Goal: Task Accomplishment & Management: Manage account settings

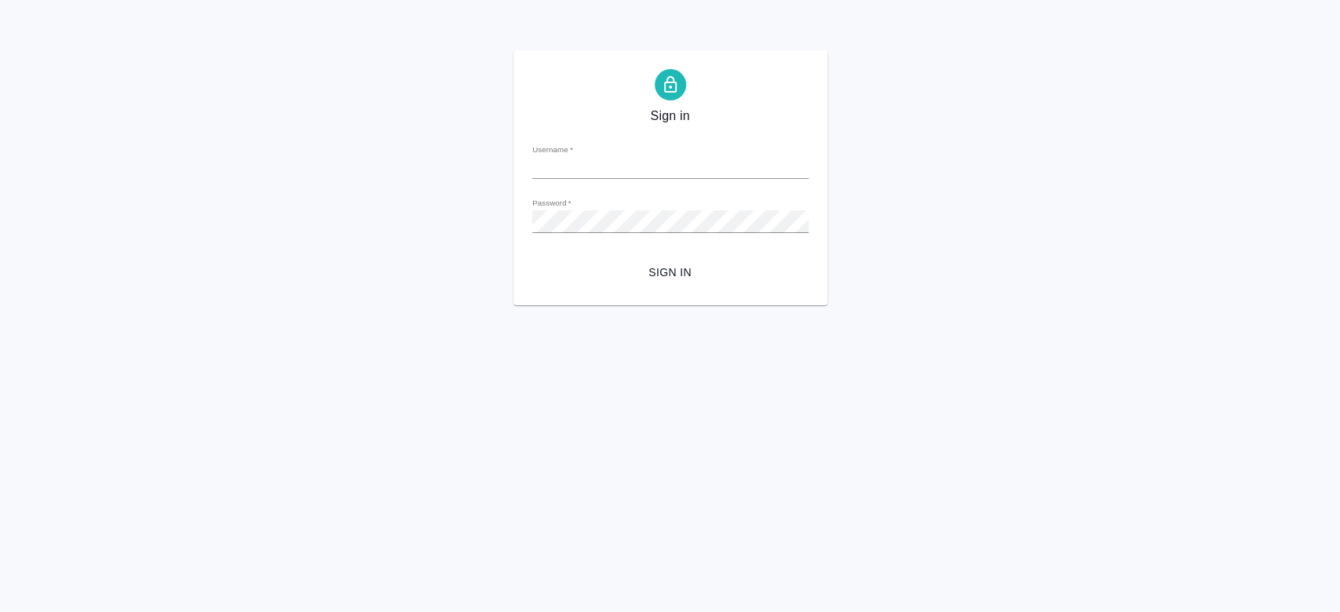
type input "n.kosherbayeva@awatera.com"
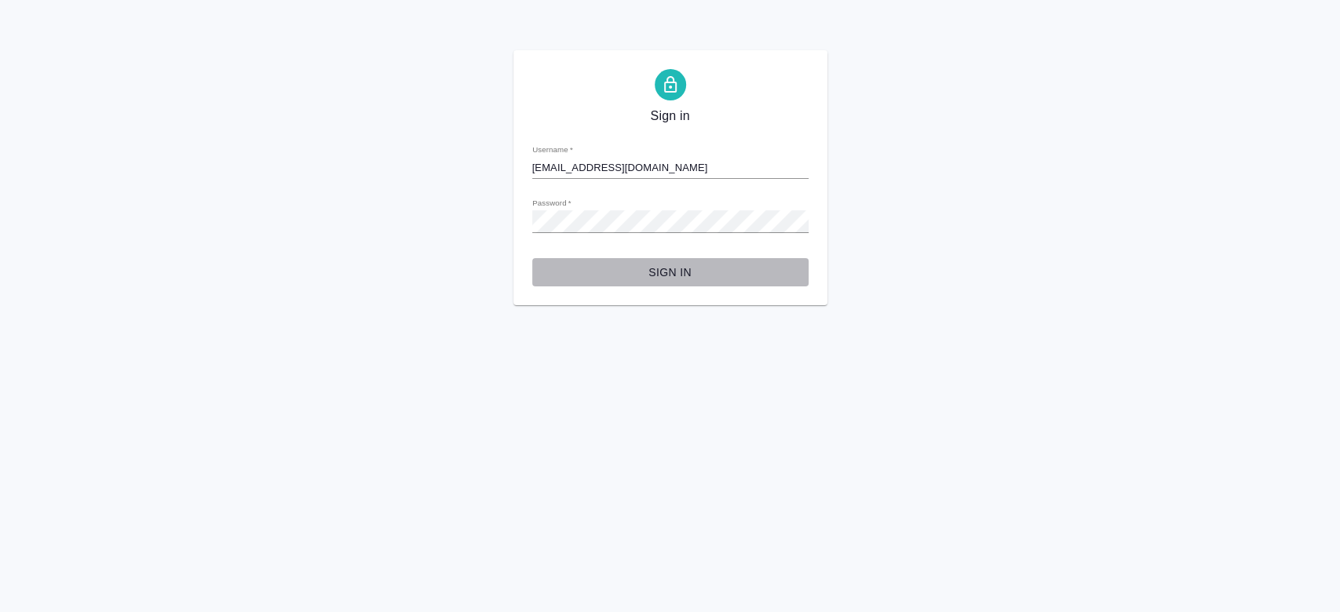
click at [677, 275] on span "Sign in" at bounding box center [670, 273] width 251 height 20
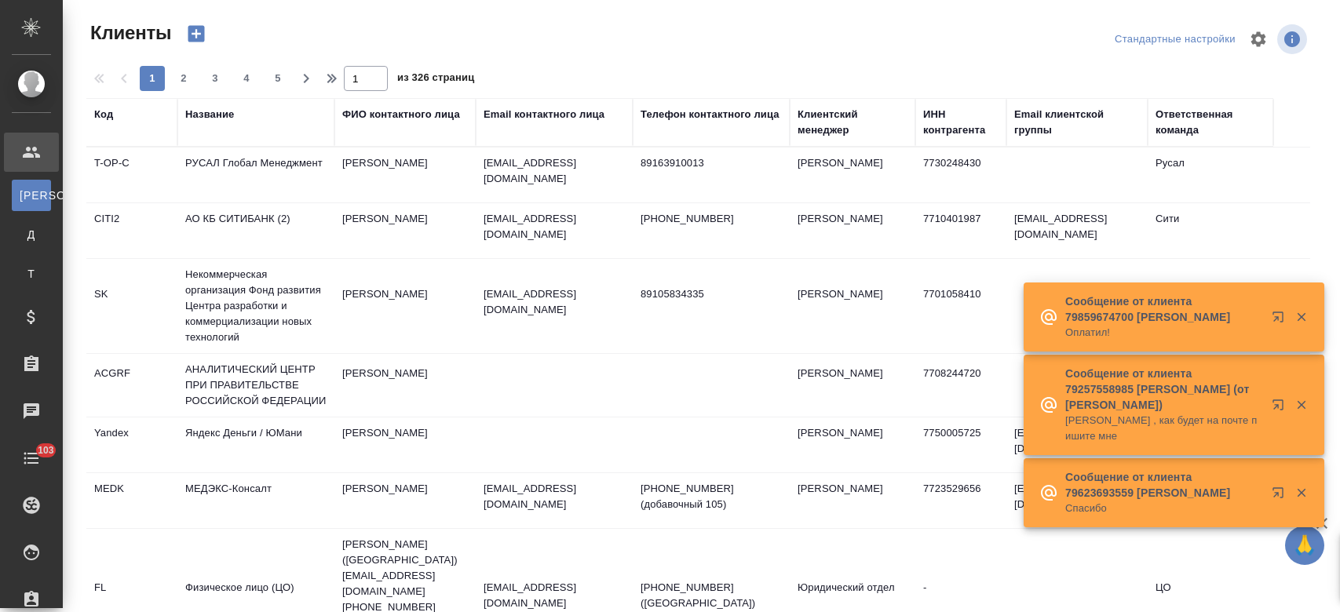
select select "RU"
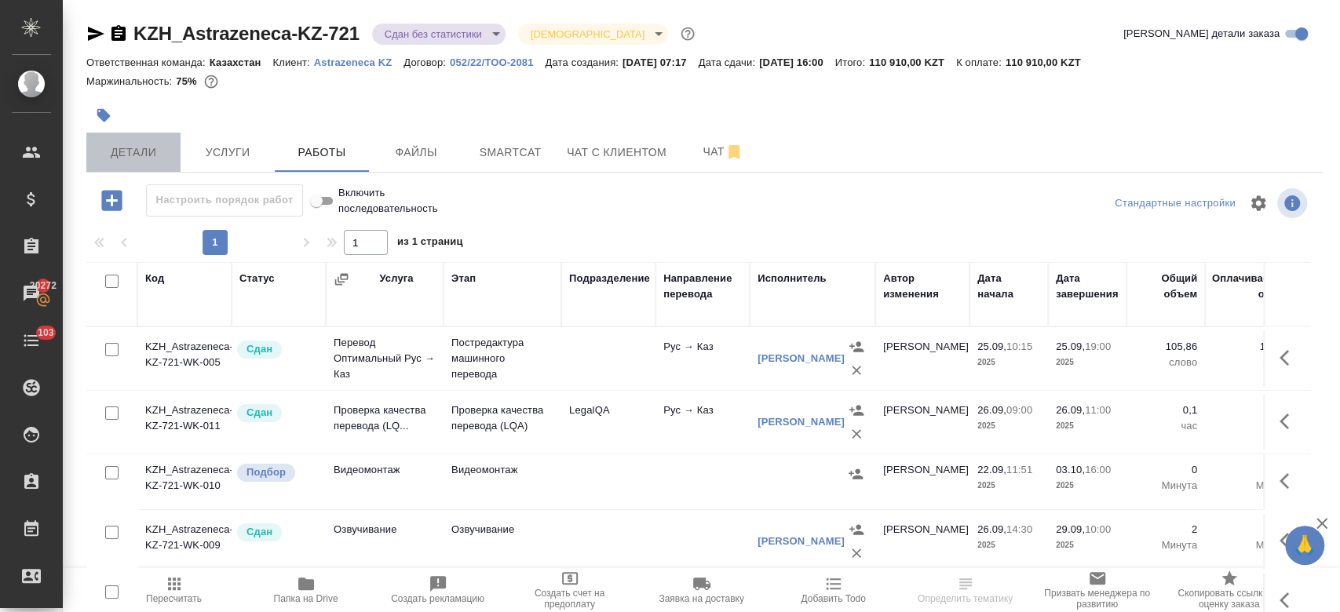
click at [137, 163] on button "Детали" at bounding box center [133, 152] width 94 height 39
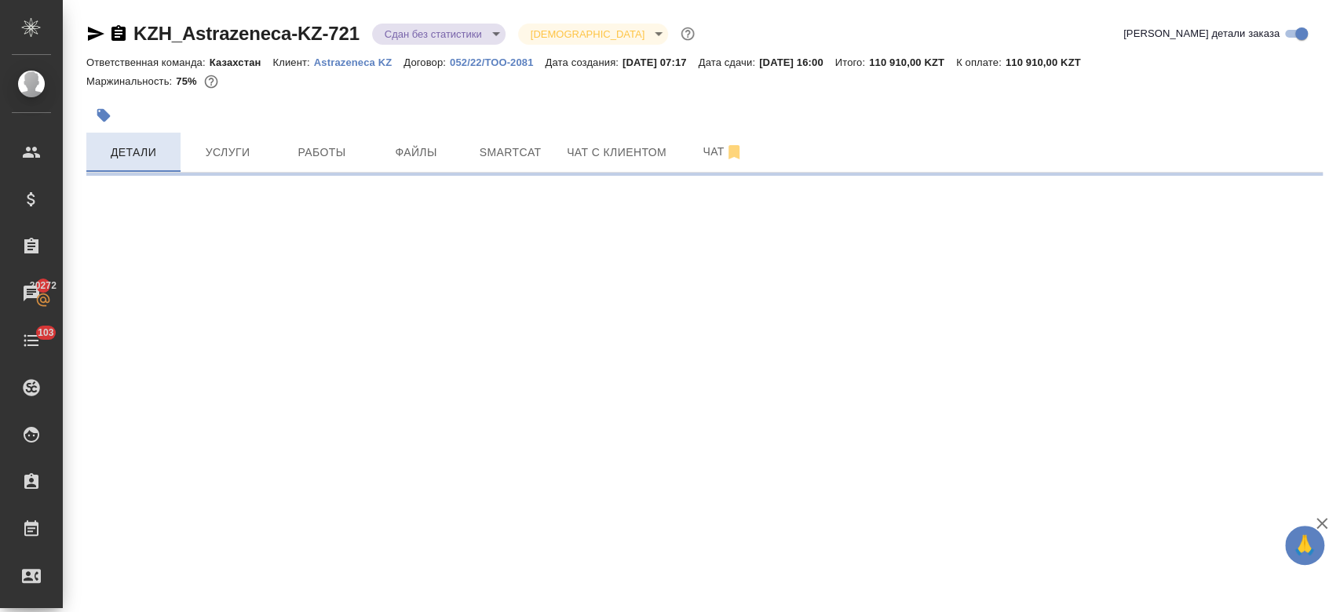
select select "RU"
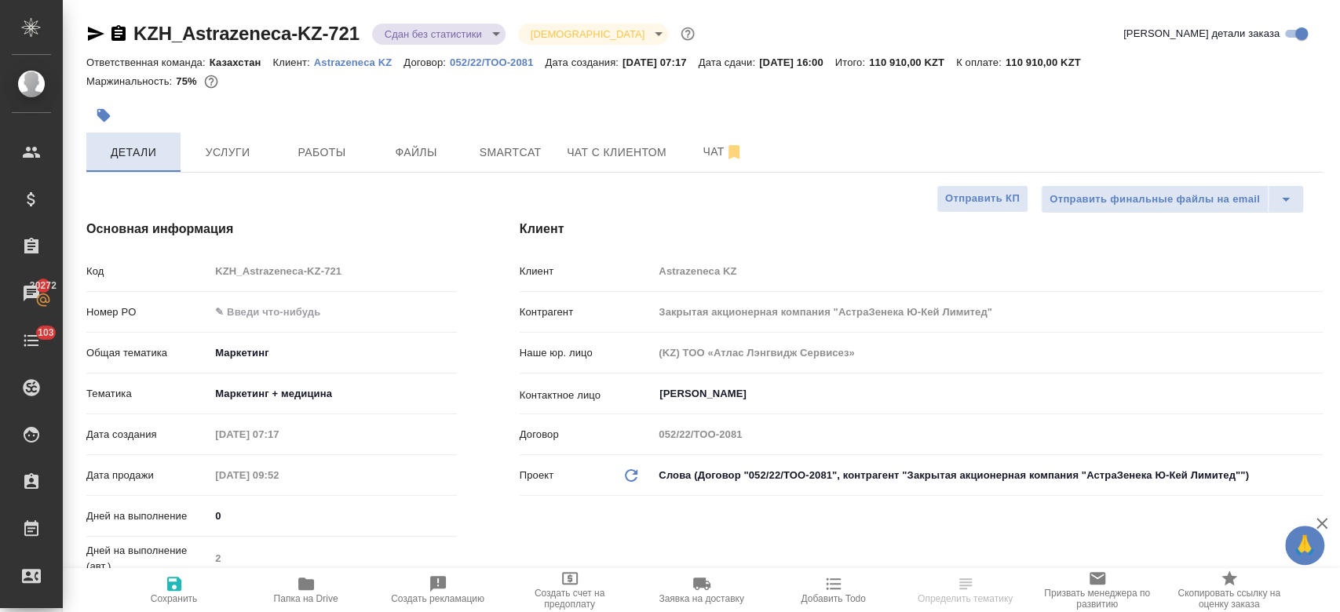
type textarea "x"
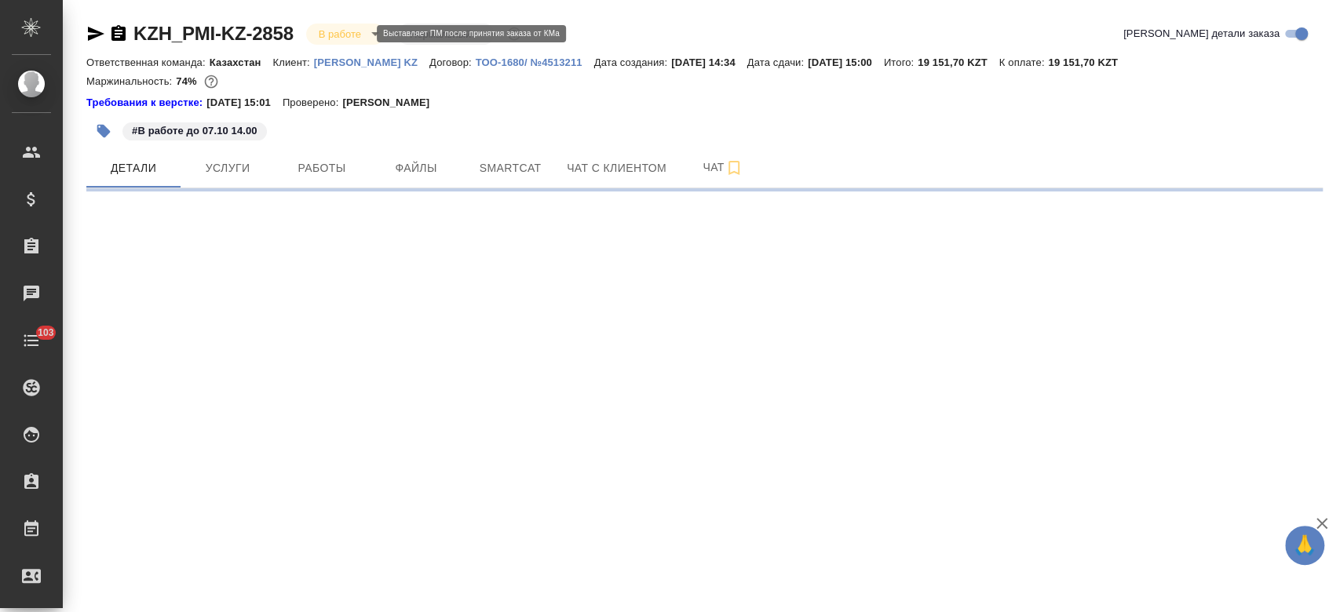
select select "RU"
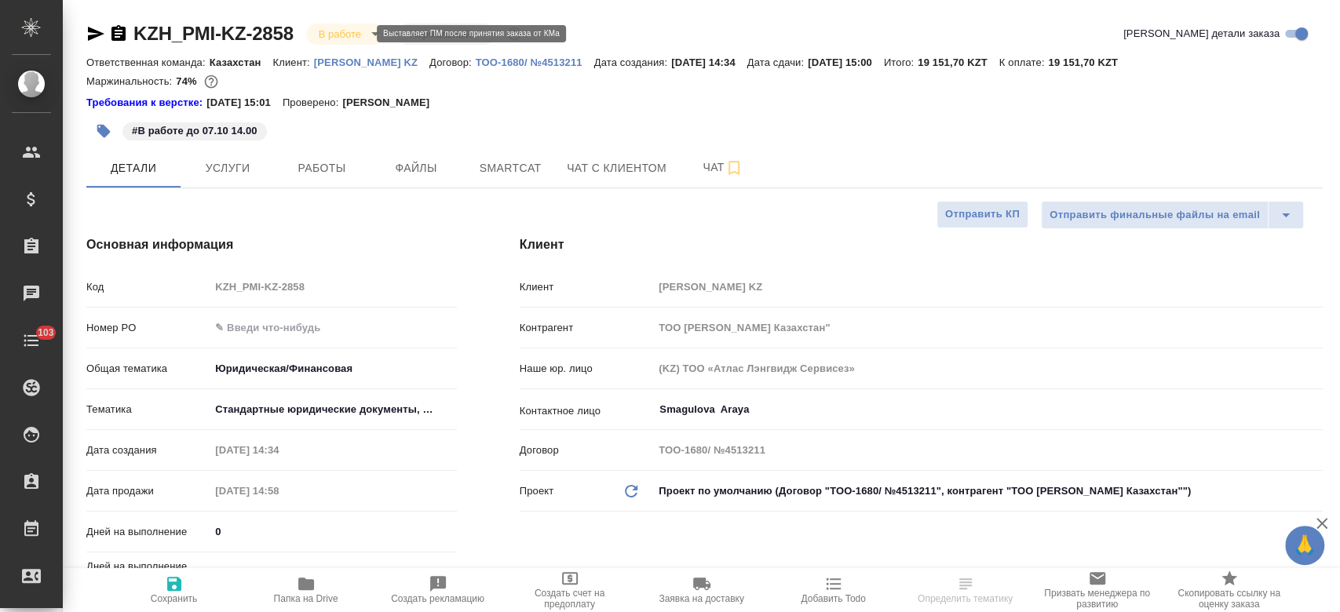
type textarea "x"
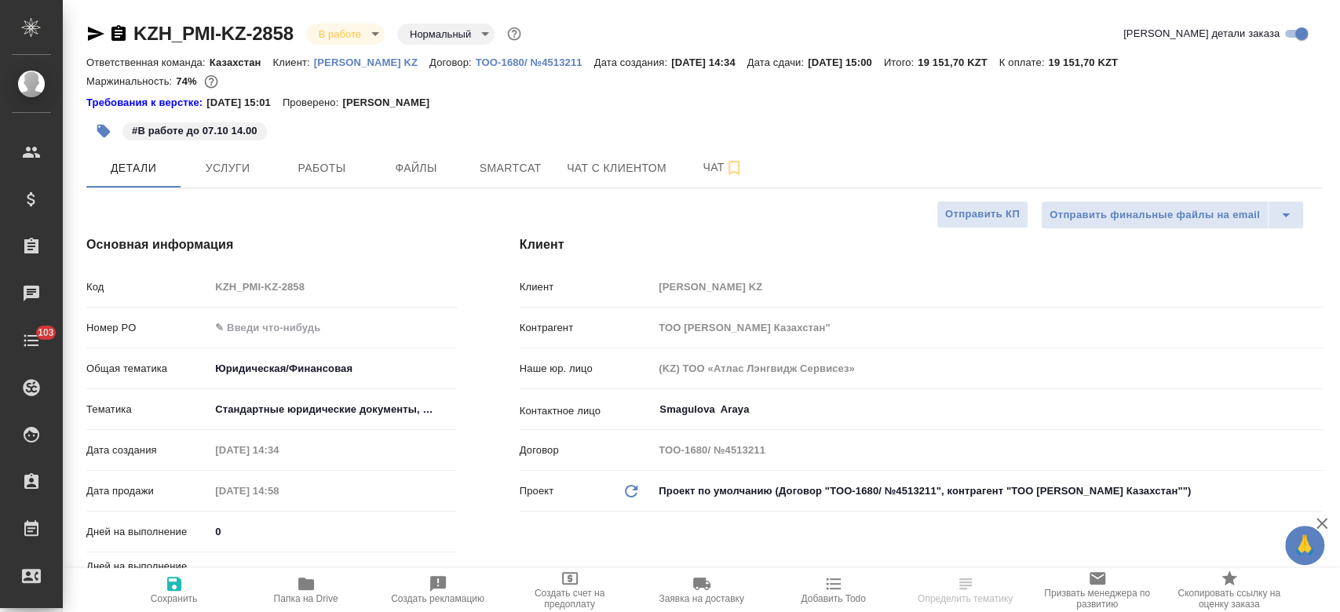
type textarea "x"
click at [338, 63] on p "[PERSON_NAME] KZ" at bounding box center [371, 63] width 115 height 12
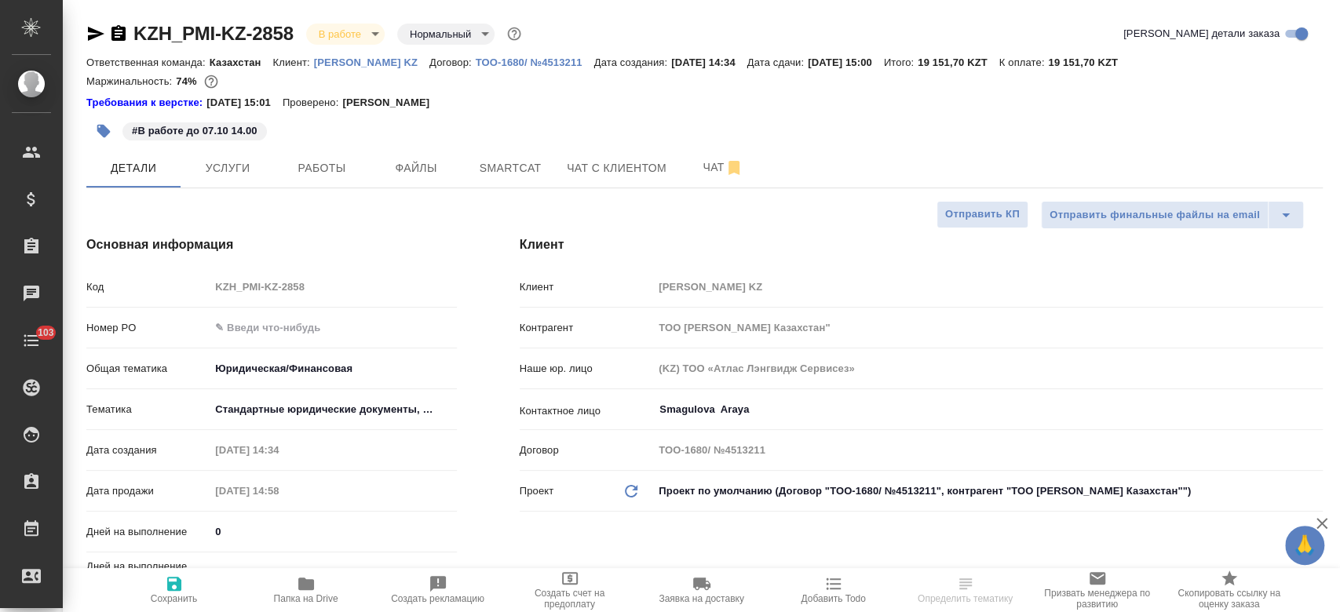
type textarea "x"
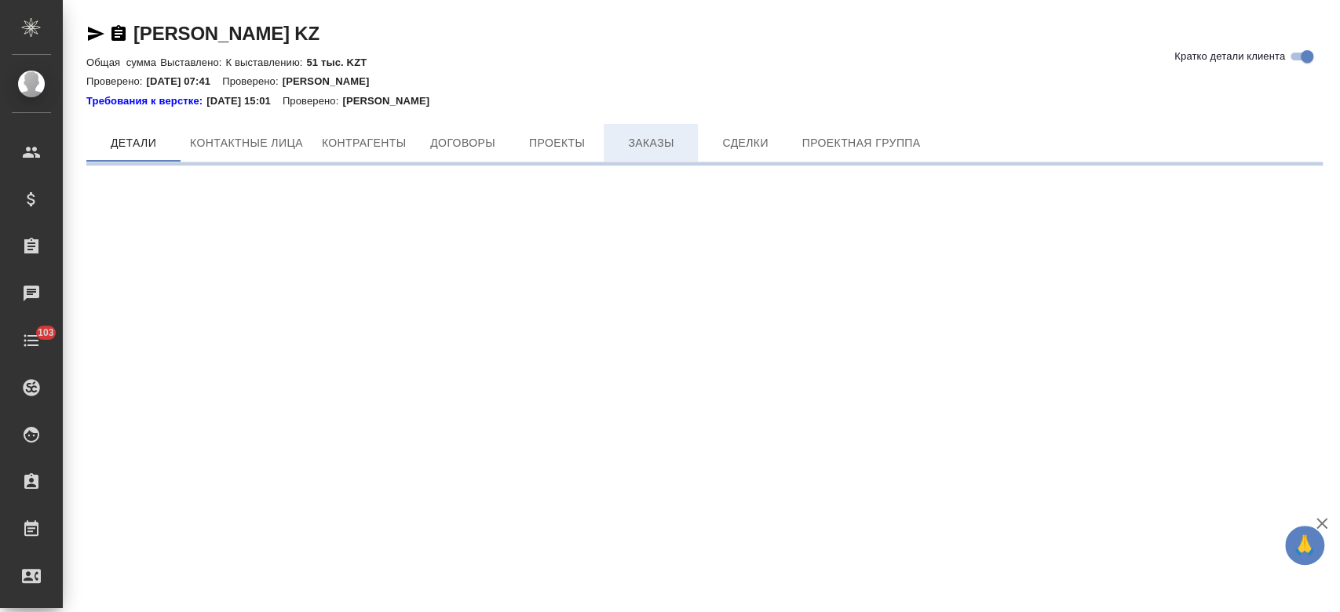
click at [656, 137] on span "Заказы" at bounding box center [650, 143] width 75 height 20
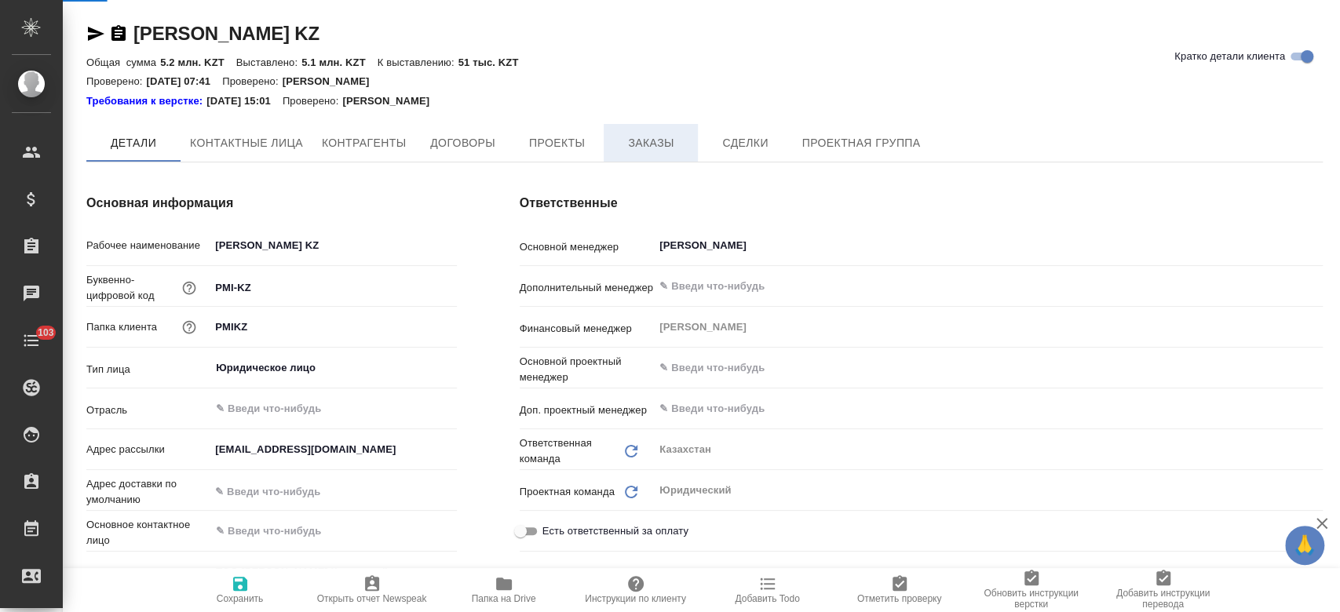
type textarea "x"
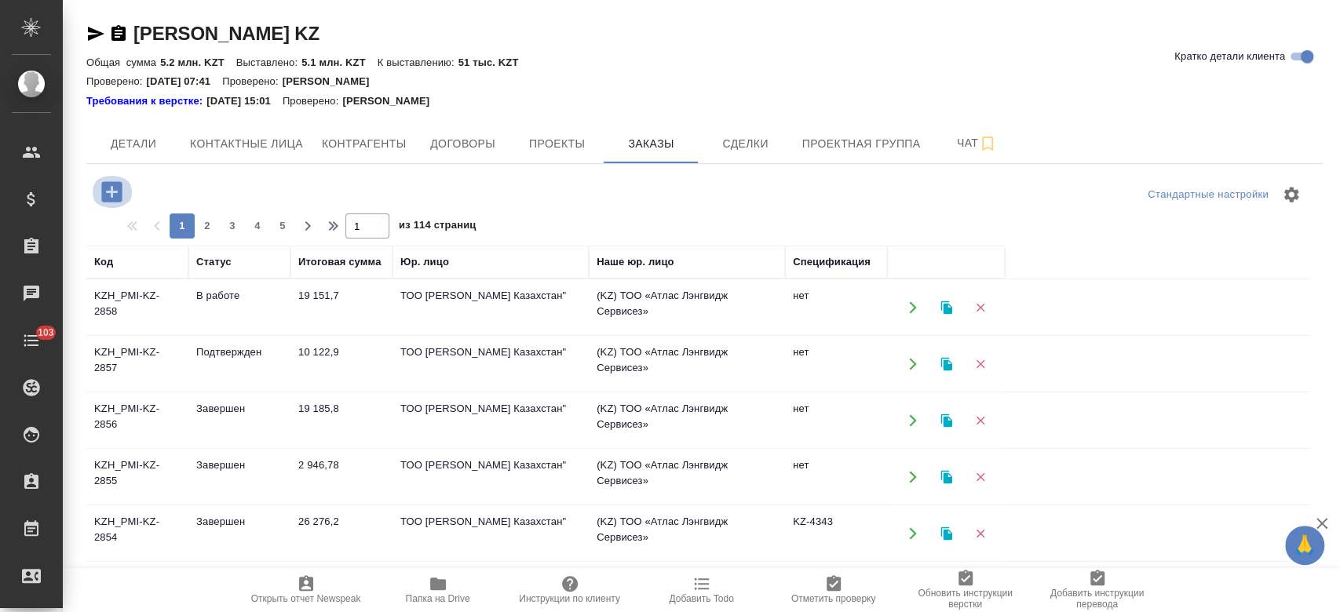
click at [119, 197] on icon "button" at bounding box center [111, 191] width 20 height 20
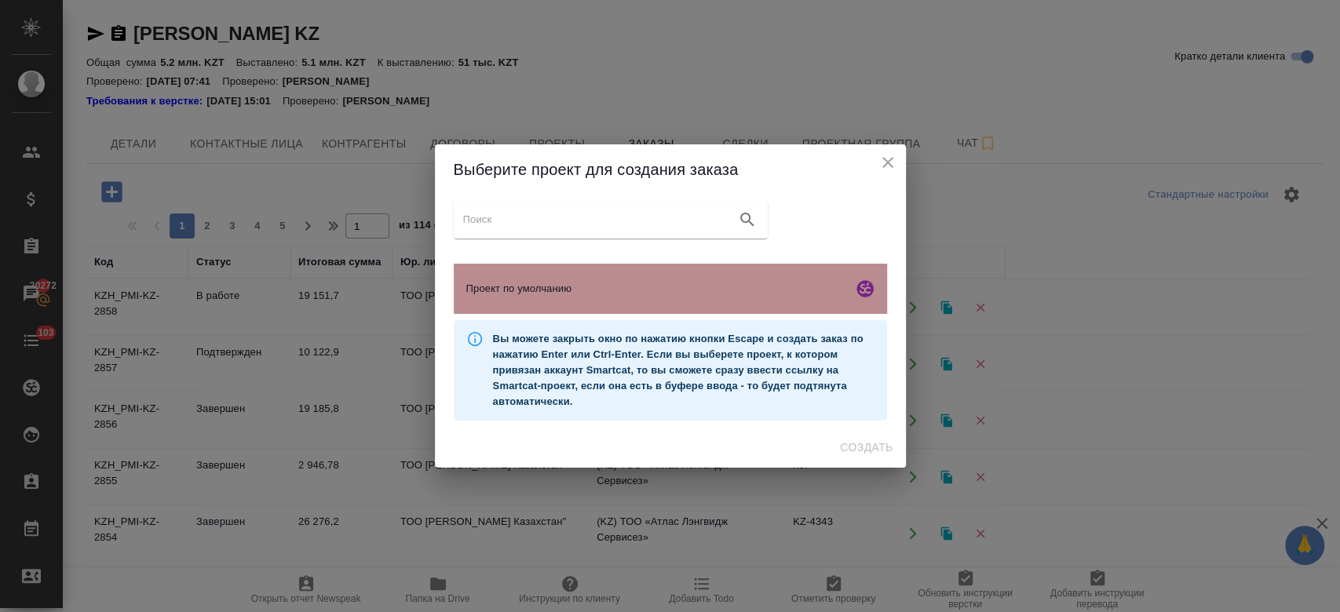
click at [526, 300] on div "Проект по умолчанию" at bounding box center [670, 289] width 433 height 50
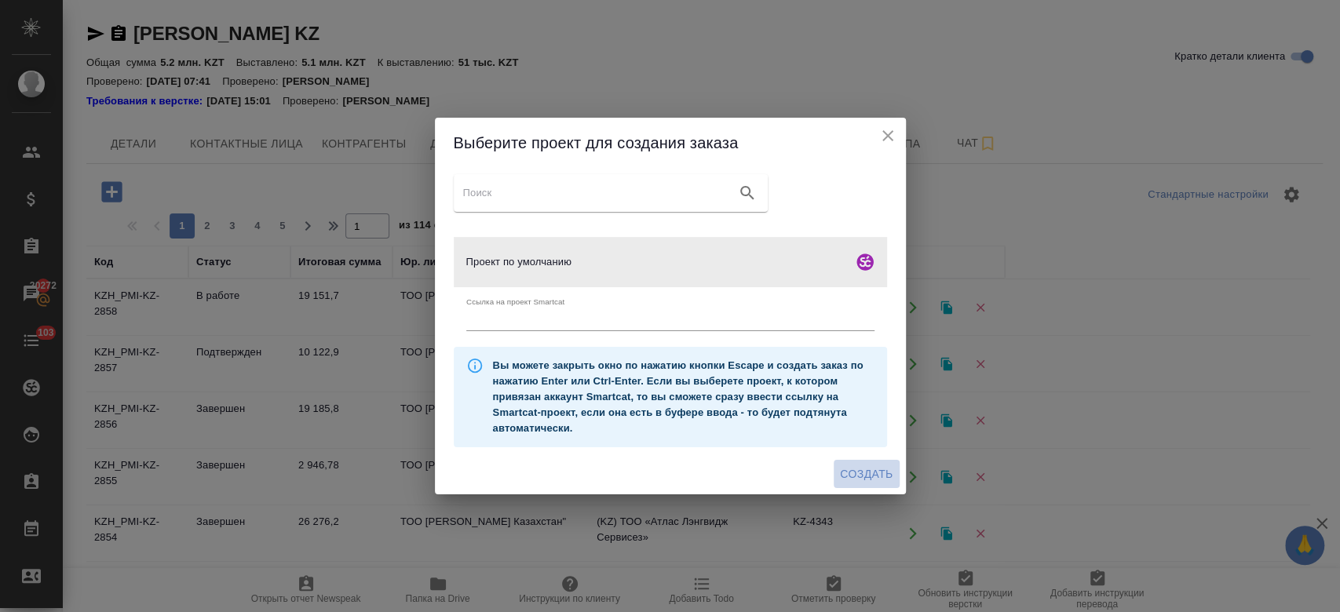
click at [851, 471] on span "Создать" at bounding box center [866, 475] width 53 height 20
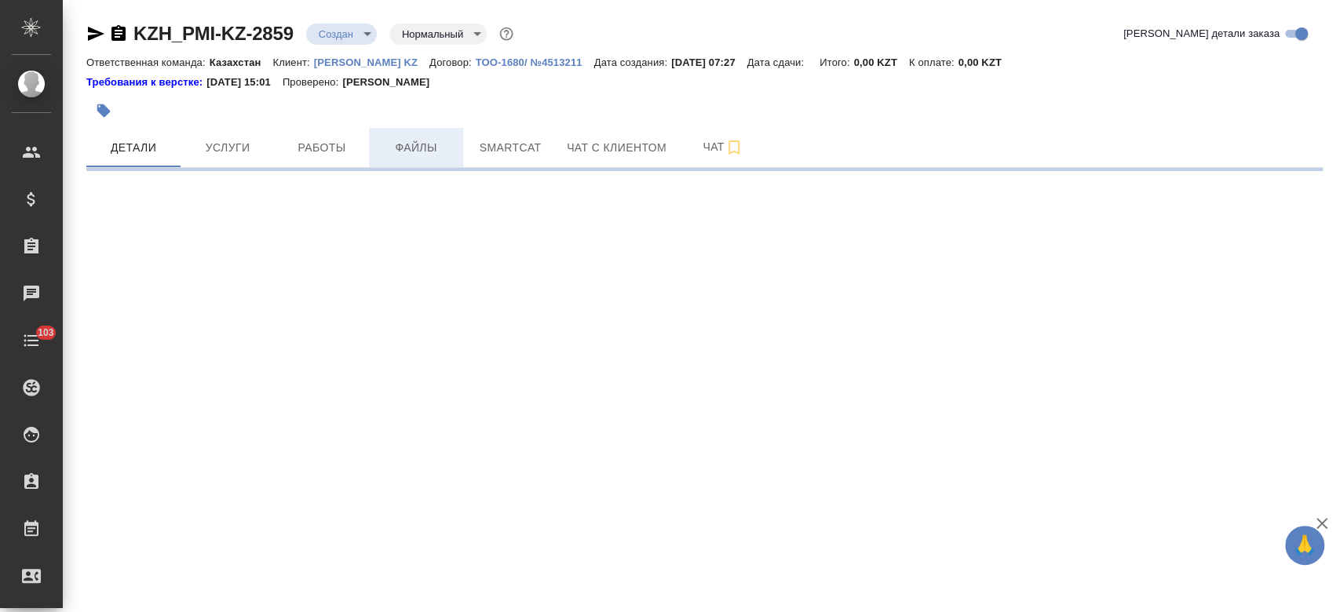
select select "RU"
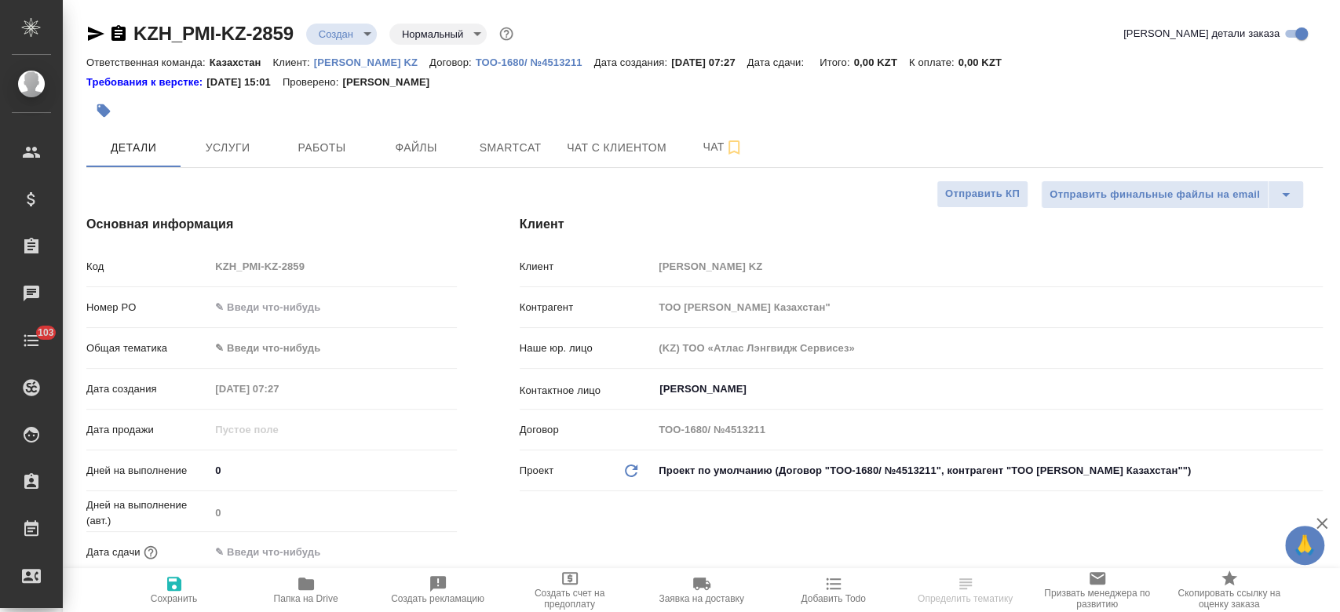
type textarea "x"
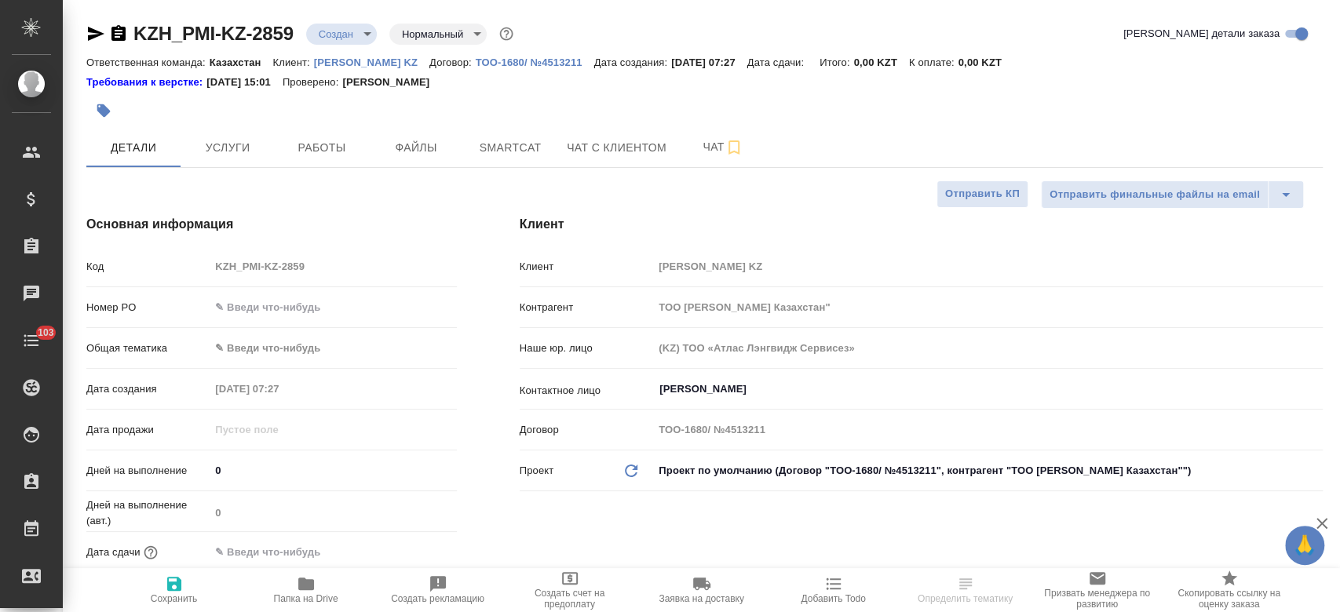
type textarea "x"
click at [437, 145] on span "Файлы" at bounding box center [415, 148] width 75 height 20
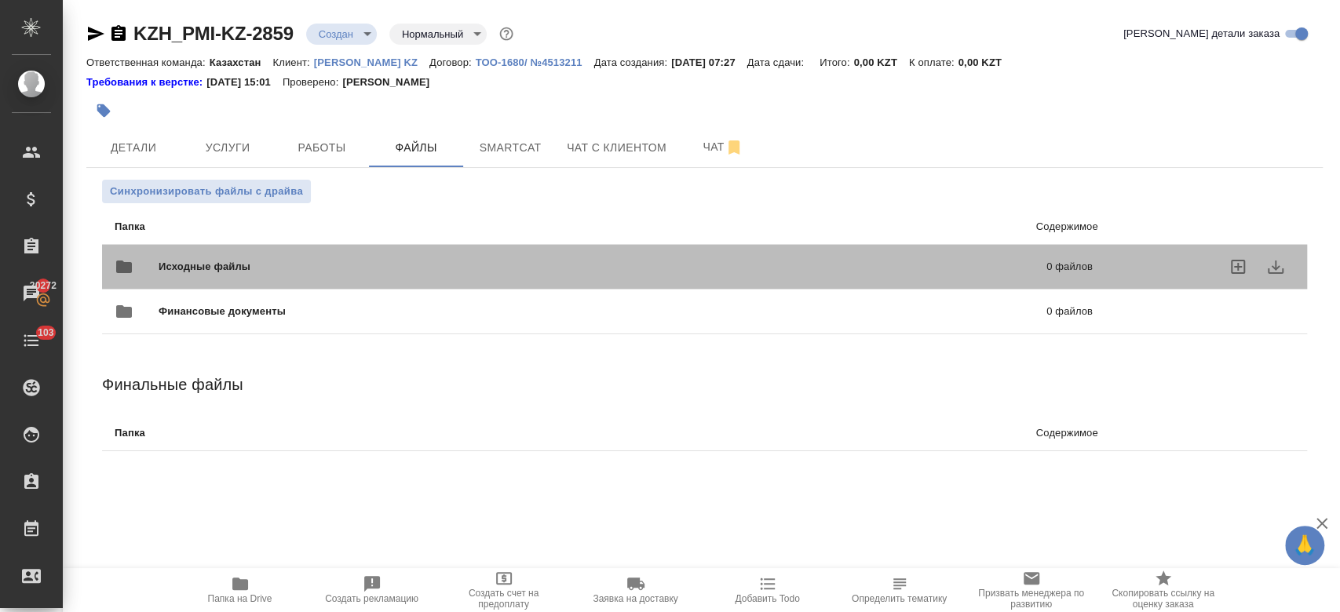
click at [239, 267] on span "Исходные файлы" at bounding box center [404, 267] width 490 height 16
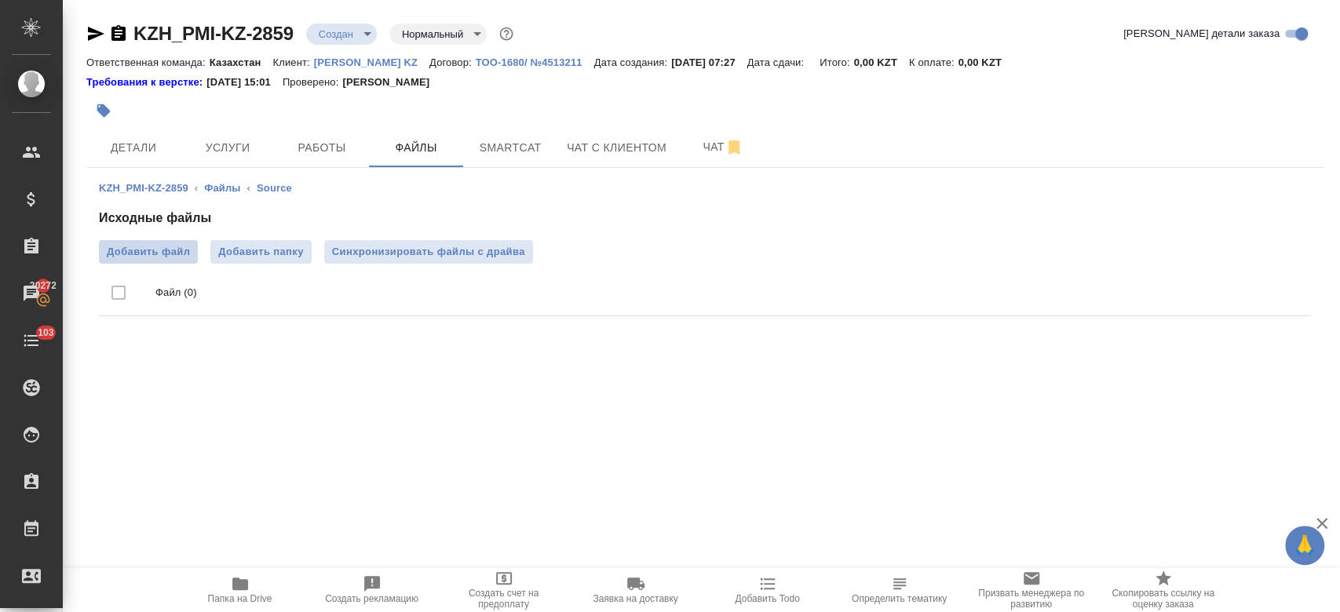
click at [167, 254] on span "Добавить файл" at bounding box center [148, 252] width 83 height 16
click at [0, 0] on input "Добавить файл" at bounding box center [0, 0] width 0 height 0
click at [121, 31] on icon "button" at bounding box center [118, 33] width 14 height 16
